Goal: Task Accomplishment & Management: Manage account settings

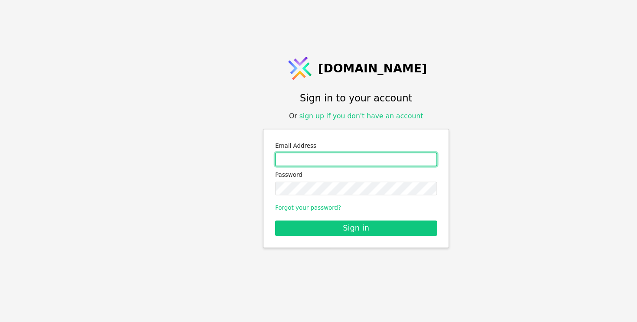
type input "[EMAIL_ADDRESS][PERSON_NAME][DOMAIN_NAME]"
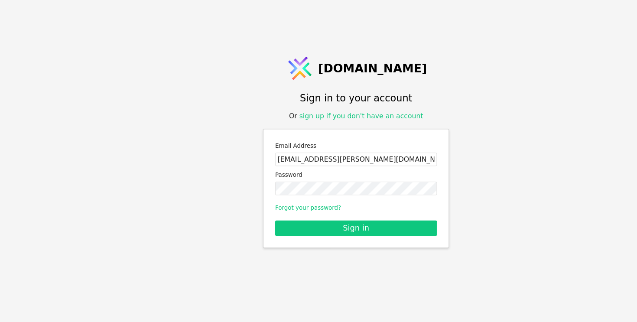
click at [159, 121] on div "[DOMAIN_NAME] Sign in to your account Or sign up if you don't have an account E…" at bounding box center [318, 161] width 637 height 322
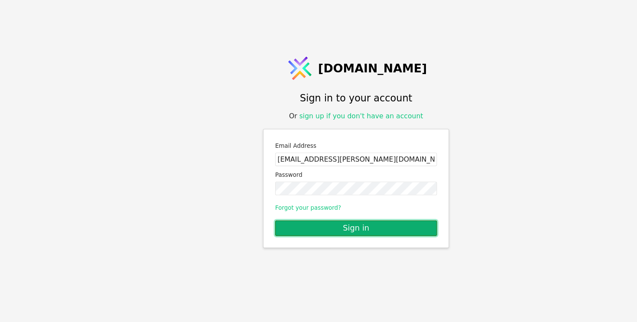
click at [284, 207] on button "Sign in" at bounding box center [318, 204] width 145 height 14
